Goal: Information Seeking & Learning: Learn about a topic

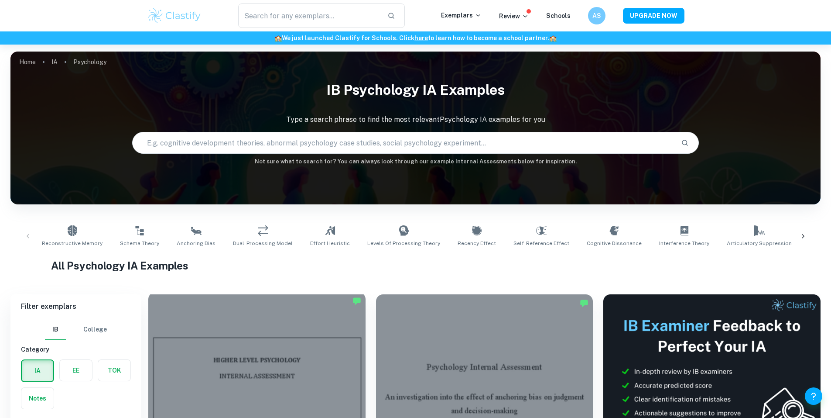
scroll to position [131, 0]
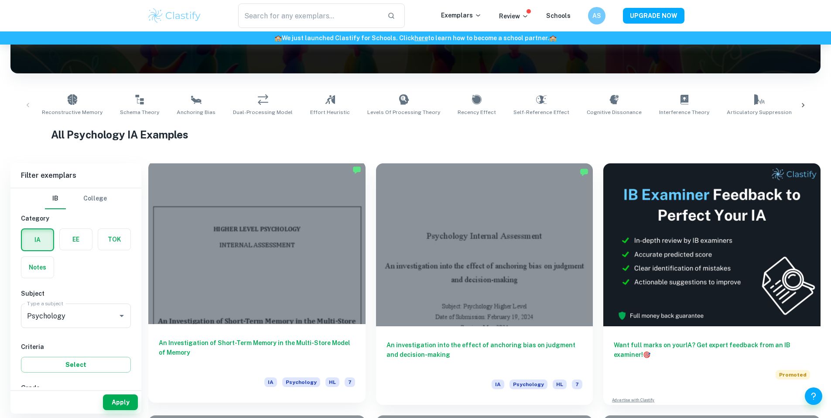
click at [216, 338] on h6 "An Investigation of Short-Term Memory in the Multi-Store Model of Memory" at bounding box center [257, 352] width 196 height 29
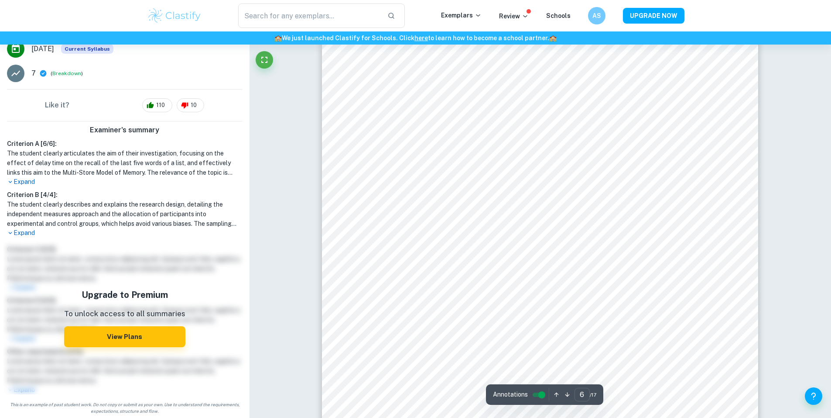
scroll to position [3142, 0]
type input "8"
click at [474, 278] on div at bounding box center [540, 272] width 333 height 19
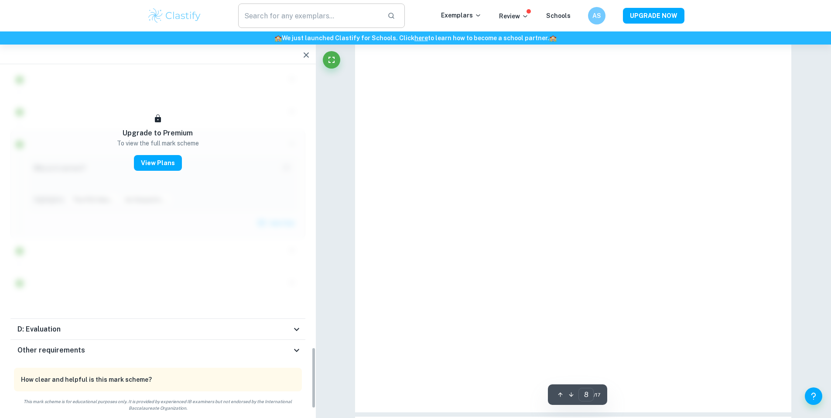
scroll to position [1501, 0]
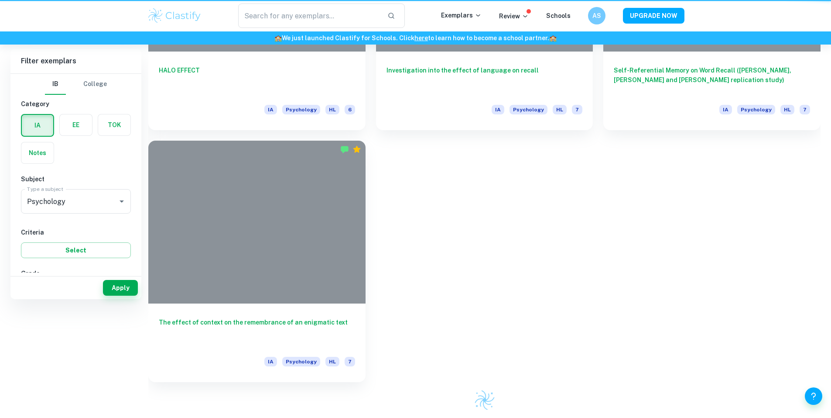
scroll to position [131, 0]
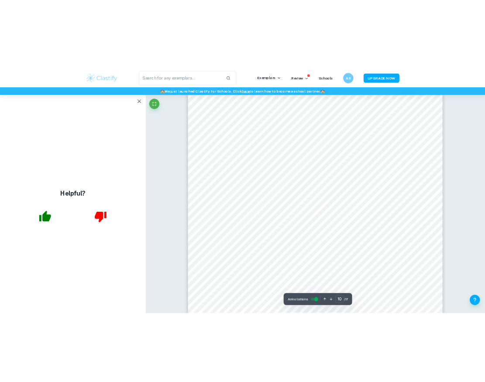
scroll to position [5273, 0]
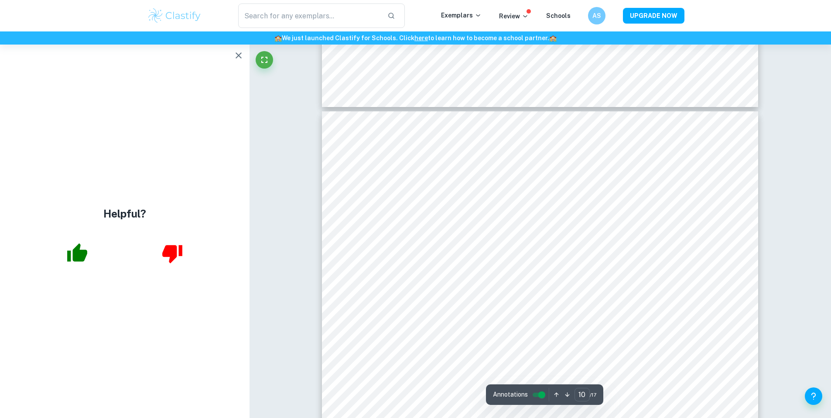
type input "14"
